Goal: Share content

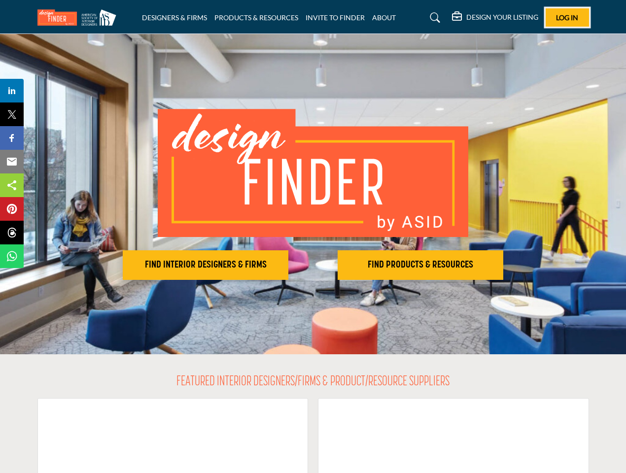
click at [568, 17] on span "Log In" at bounding box center [567, 17] width 22 height 8
click at [206, 265] on h2 "FIND INTERIOR DESIGNERS & FIRMS" at bounding box center [206, 265] width 160 height 12
click at [421, 265] on h2 "FIND PRODUCTS & RESOURCES" at bounding box center [421, 265] width 160 height 12
click at [12, 91] on span "Share" at bounding box center [16, 91] width 28 height 12
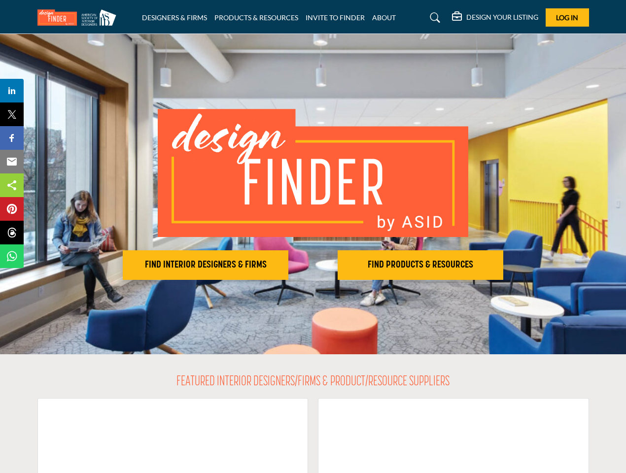
click at [12, 114] on span "Tweet" at bounding box center [16, 114] width 28 height 12
click at [12, 138] on span "Share" at bounding box center [16, 138] width 28 height 12
click at [12, 162] on span "Email" at bounding box center [15, 162] width 27 height 12
click at [12, 185] on span "Share" at bounding box center [16, 185] width 28 height 12
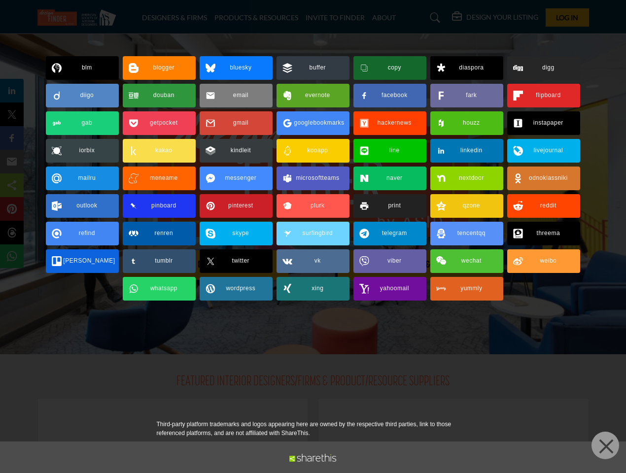
click at [12, 209] on span "Pin" at bounding box center [11, 209] width 18 height 12
